Goal: Find specific page/section: Find specific page/section

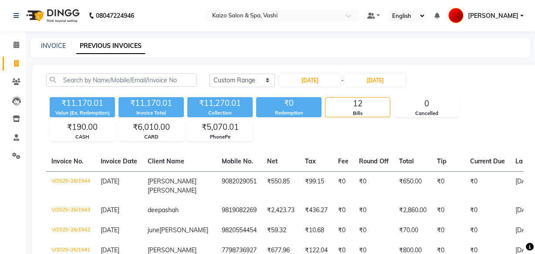
select select "range"
click at [15, 77] on span at bounding box center [16, 82] width 15 height 10
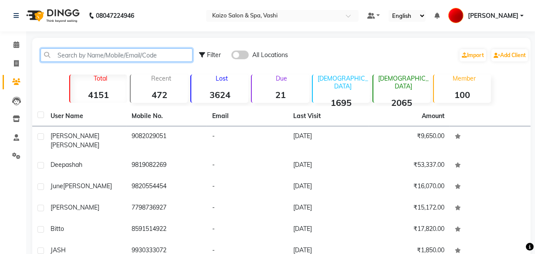
click at [85, 58] on input "text" at bounding box center [117, 55] width 152 height 14
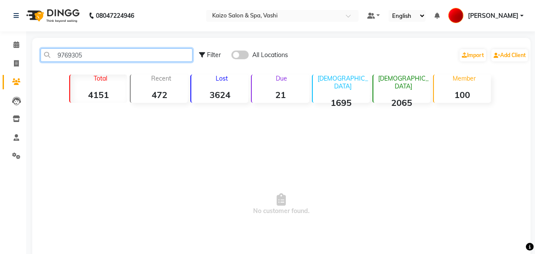
click at [75, 54] on input "9769305" at bounding box center [117, 55] width 152 height 14
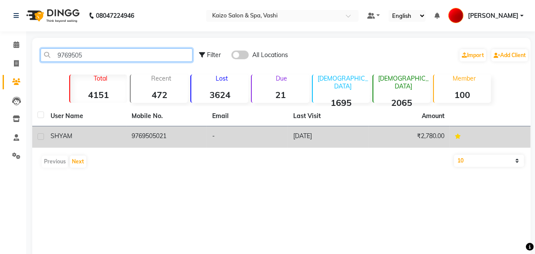
type input "9769505"
click at [130, 138] on td "9769505021" at bounding box center [166, 136] width 81 height 21
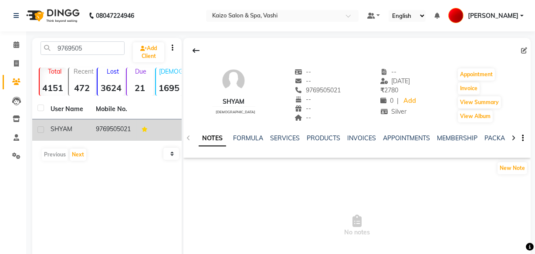
drag, startPoint x: 93, startPoint y: 128, endPoint x: 102, endPoint y: 144, distance: 18.3
click at [102, 141] on td "9769505021" at bounding box center [113, 129] width 45 height 21
